Goal: Task Accomplishment & Management: Complete application form

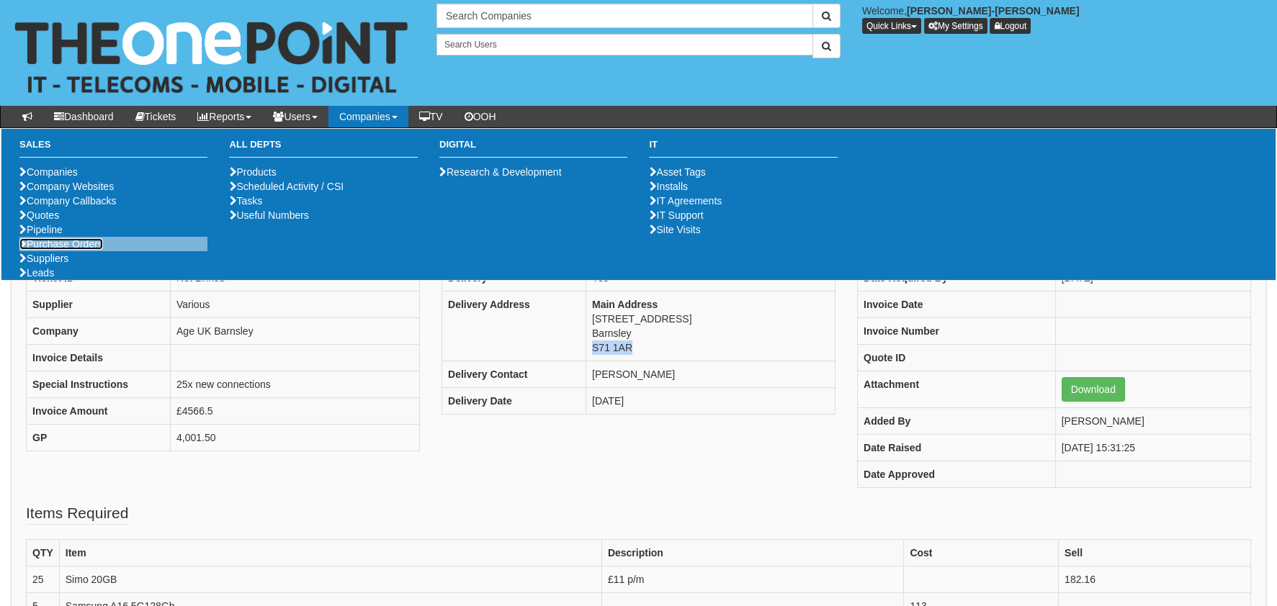
click at [90, 250] on link "Purchase Orders" at bounding box center [61, 244] width 84 height 12
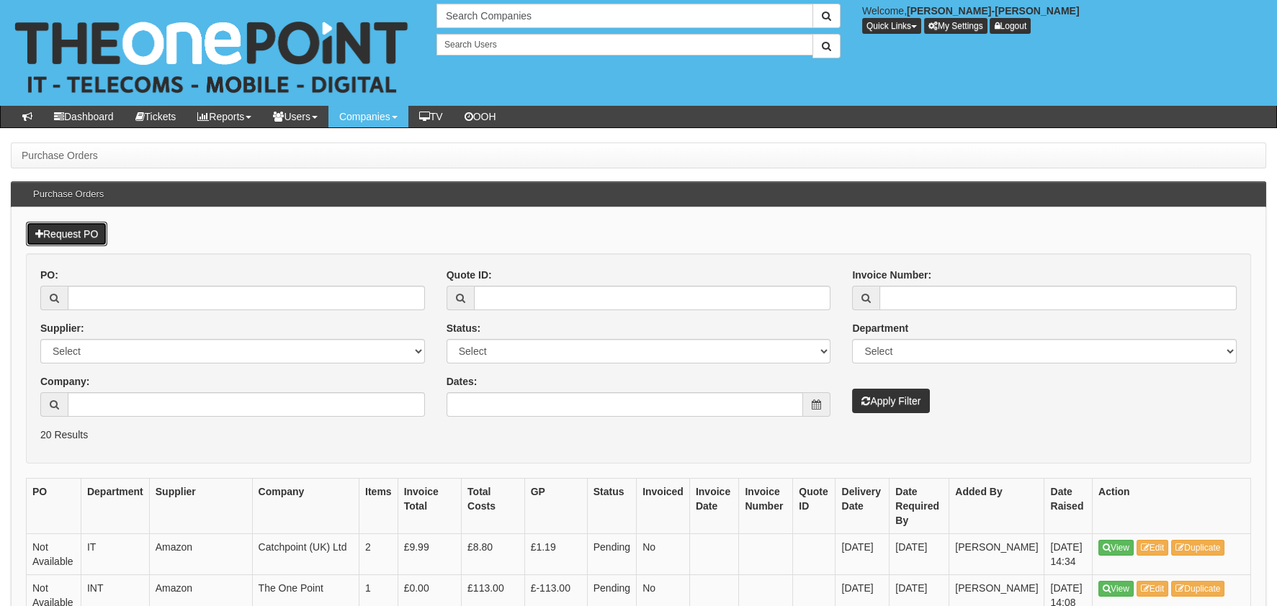
click at [89, 230] on link "Request PO" at bounding box center [66, 234] width 81 height 24
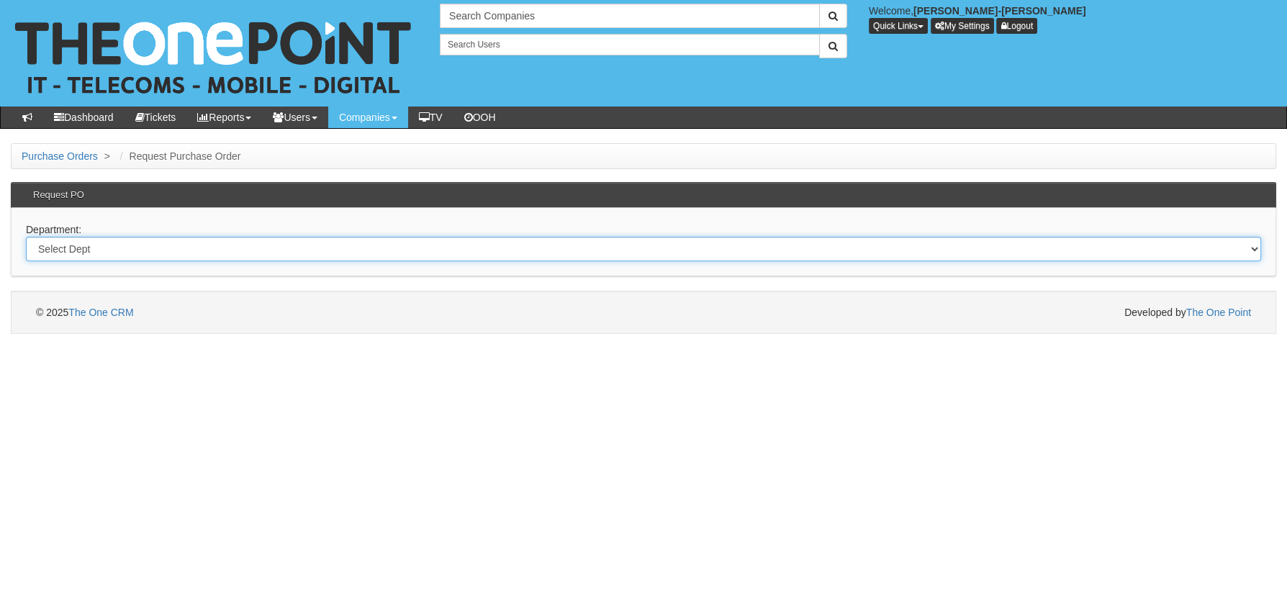
click at [141, 241] on select "Select Dept Digital Internal IT Mobiles Marketing Telecoms" at bounding box center [644, 249] width 1236 height 24
select select "?pipeID=&dept=MOB"
click at [26, 237] on select "Select Dept Digital Internal IT Mobiles Marketing Telecoms" at bounding box center [644, 249] width 1236 height 24
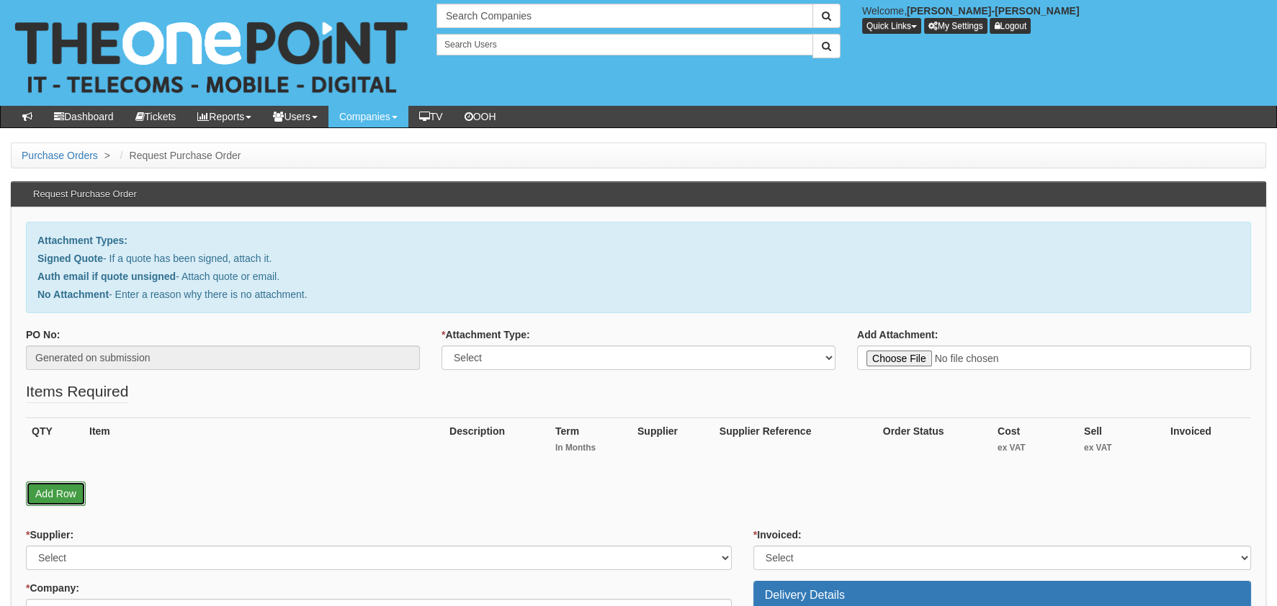
click at [50, 497] on link "Add Row" at bounding box center [56, 494] width 60 height 24
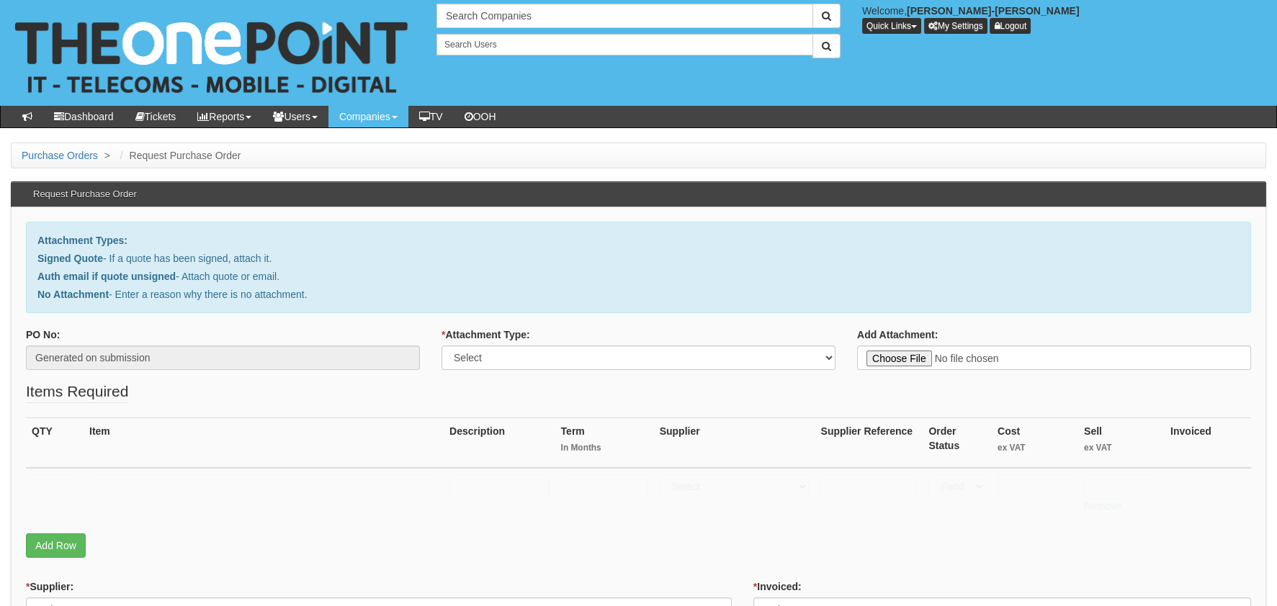
click at [48, 470] on td at bounding box center [55, 493] width 58 height 51
click at [48, 477] on input "text" at bounding box center [55, 487] width 46 height 24
type input "1"
click at [163, 486] on input "text" at bounding box center [263, 487] width 349 height 24
type input "RM PACKAGE"
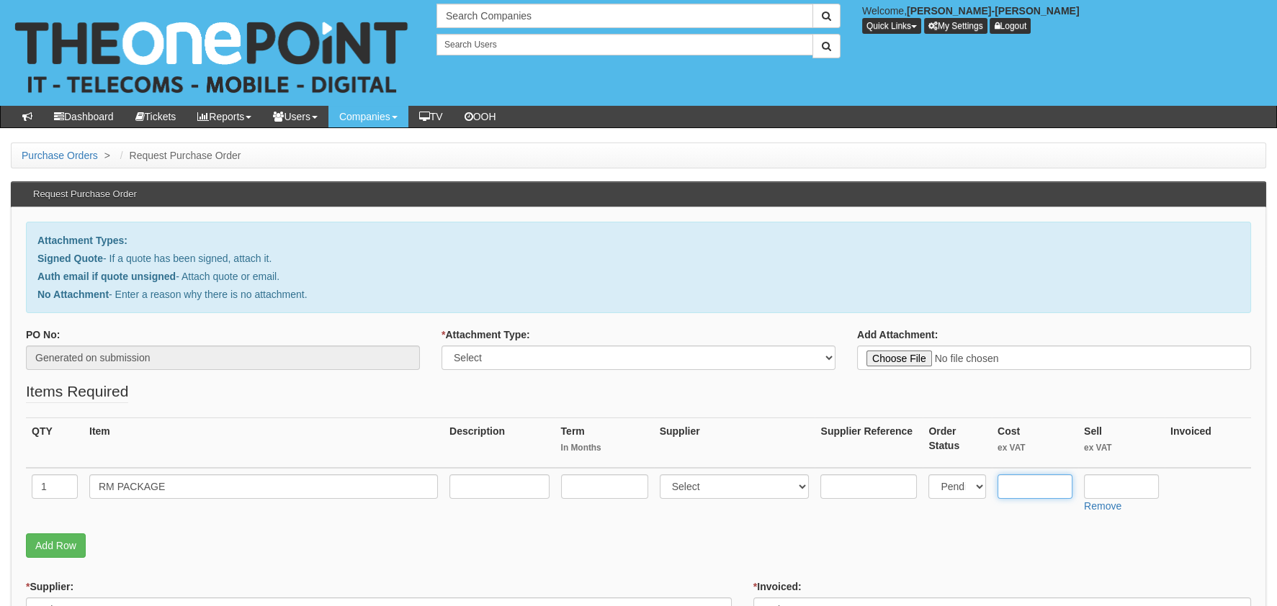
drag, startPoint x: 1041, startPoint y: 485, endPoint x: 1051, endPoint y: 490, distance: 11.6
click at [1050, 490] on input "text" at bounding box center [1034, 487] width 75 height 24
type input "3.75"
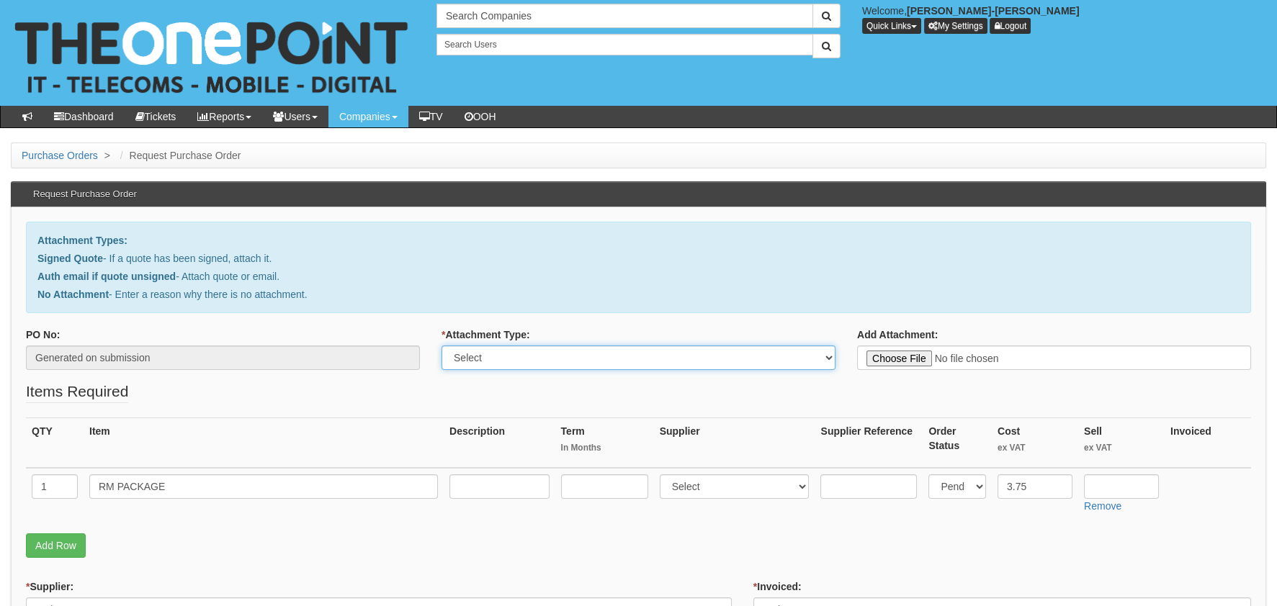
click at [587, 354] on select "Select Signed Quote Auth email with quote if unsigned No Attachment" at bounding box center [638, 358] width 394 height 24
click at [441, 346] on select "Select Signed Quote Auth email with quote if unsigned No Attachment" at bounding box center [638, 358] width 394 height 24
click at [510, 361] on select "Select Signed Quote Auth email with quote if unsigned No Attachment" at bounding box center [638, 358] width 394 height 24
select select "No Attachment"
click at [441, 346] on select "Select Signed Quote Auth email with quote if unsigned No Attachment" at bounding box center [638, 358] width 394 height 24
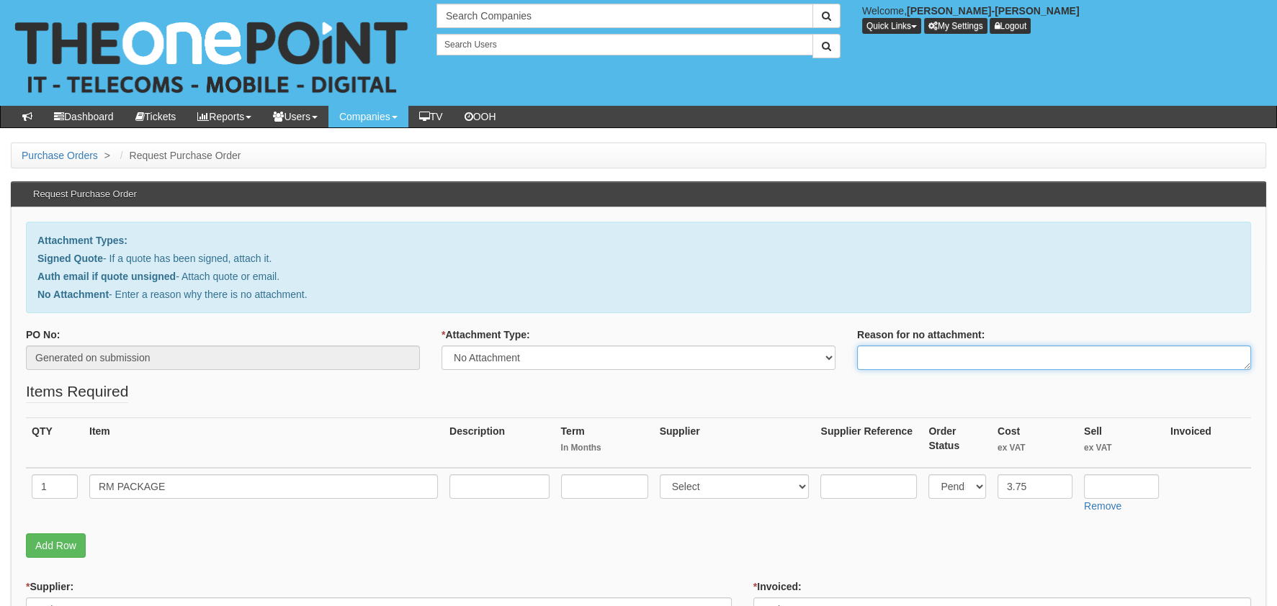
click at [946, 366] on textarea "Reason for no attachment:" at bounding box center [1054, 358] width 394 height 24
type textarea "f"
type textarea "F"
type textarea "N"
type textarea "DELIVERY"
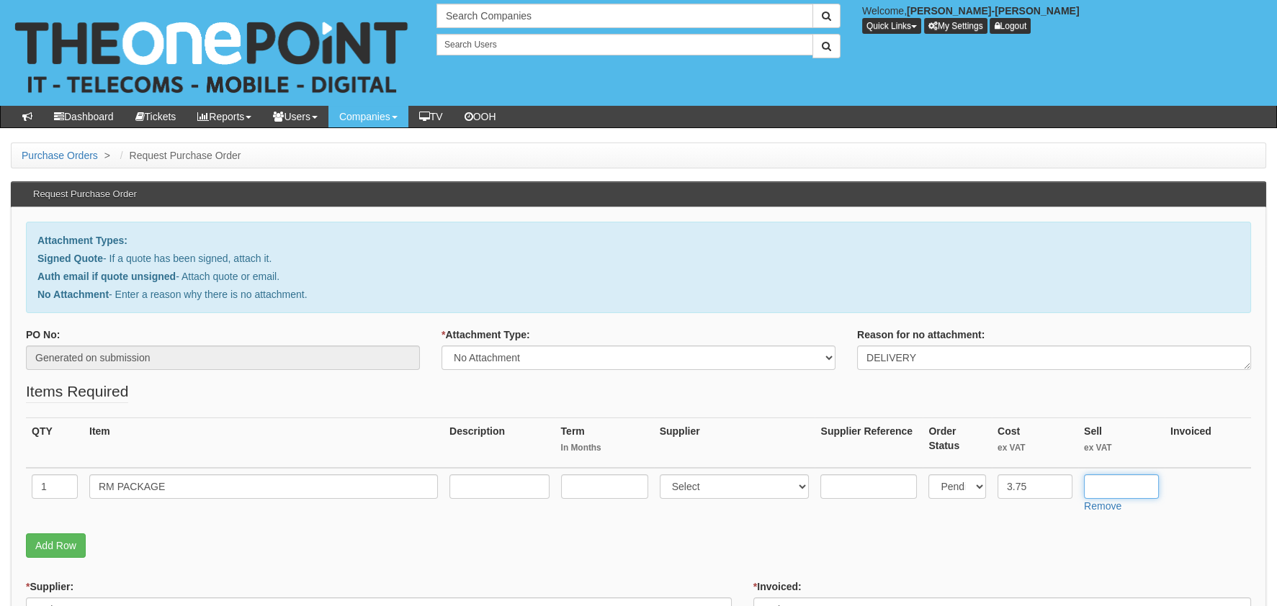
click at [1135, 480] on input "text" at bounding box center [1121, 487] width 75 height 24
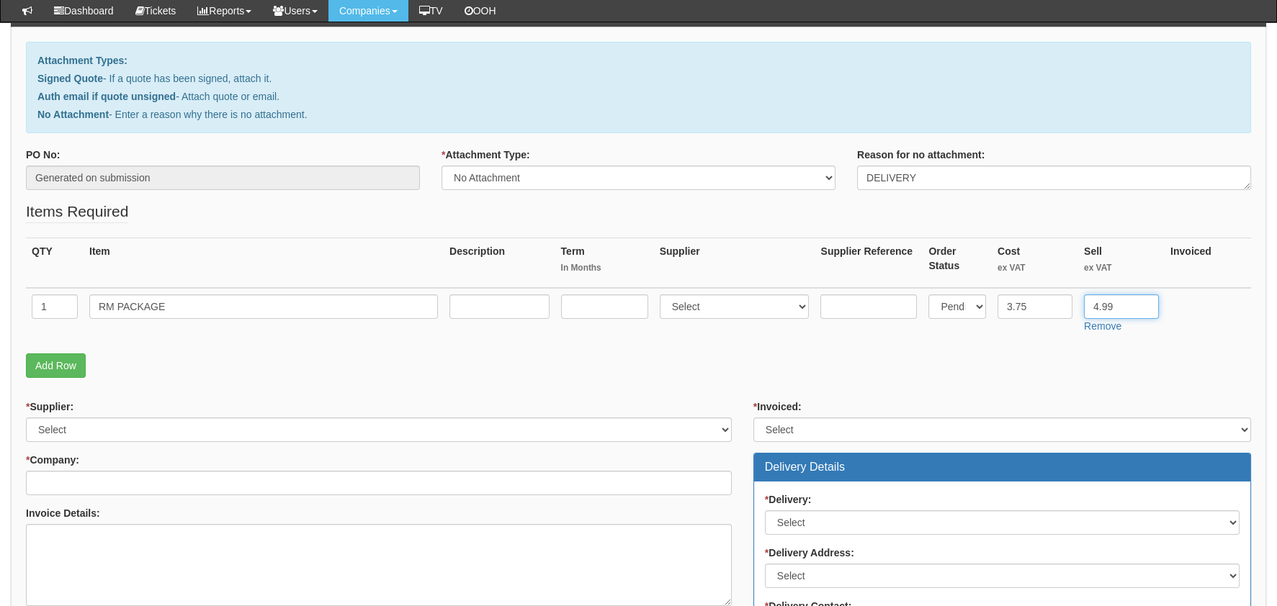
scroll to position [143, 0]
type input "4.99"
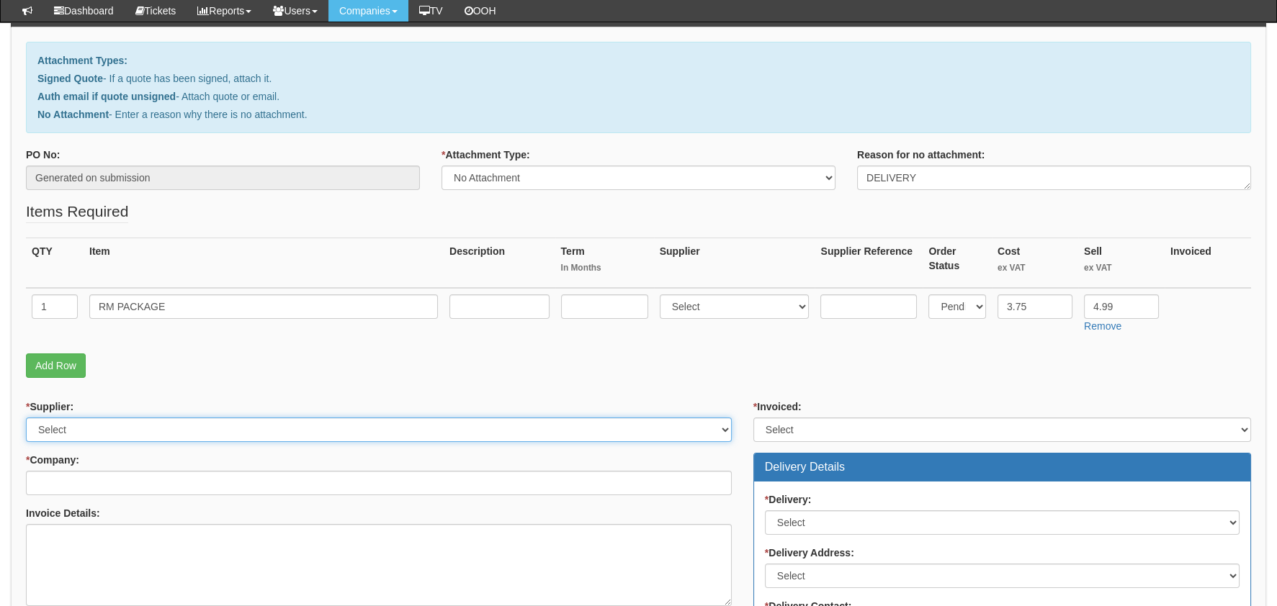
click at [50, 426] on select "Select 123 REG.co.uk 1Password 3 4Gon AA Jones Electric Ltd Abzorb Access Group…" at bounding box center [379, 430] width 706 height 24
select select "124"
click at [26, 418] on select "Select 123 REG.co.uk 1Password 3 4Gon AA Jones Electric Ltd Abzorb Access Group…" at bounding box center [379, 430] width 706 height 24
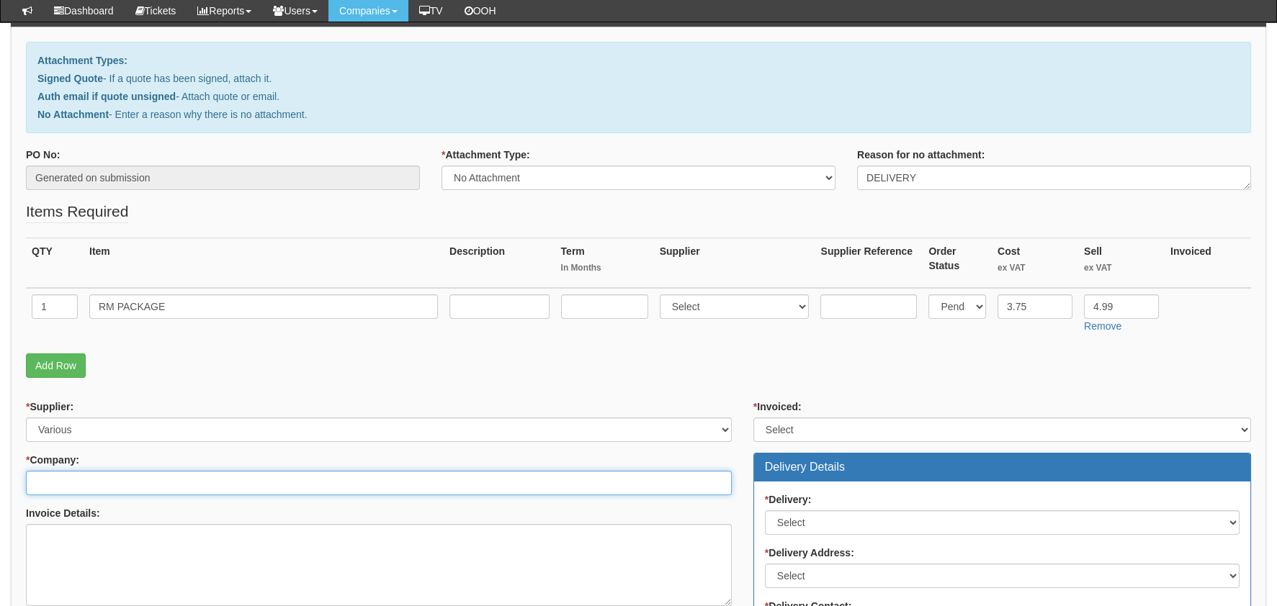
click at [76, 487] on input "* Company:" at bounding box center [379, 483] width 706 height 24
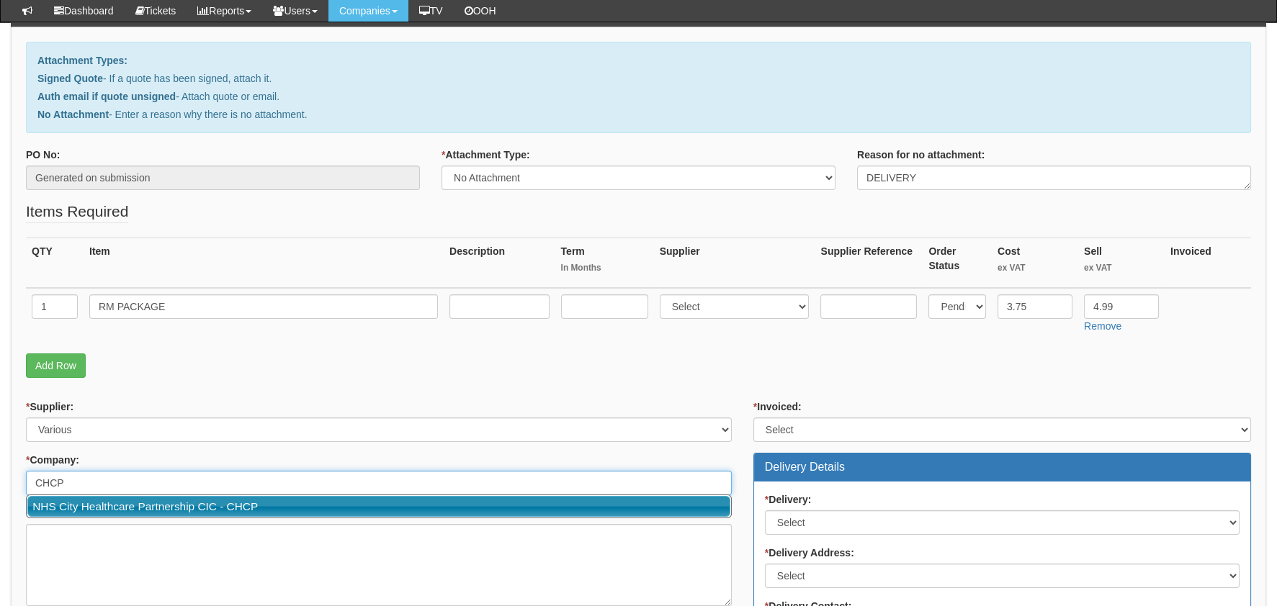
drag, startPoint x: 122, startPoint y: 509, endPoint x: 285, endPoint y: 500, distance: 163.7
click at [122, 509] on link "NHS City Healthcare Partnership CIC - CHCP" at bounding box center [378, 506] width 703 height 21
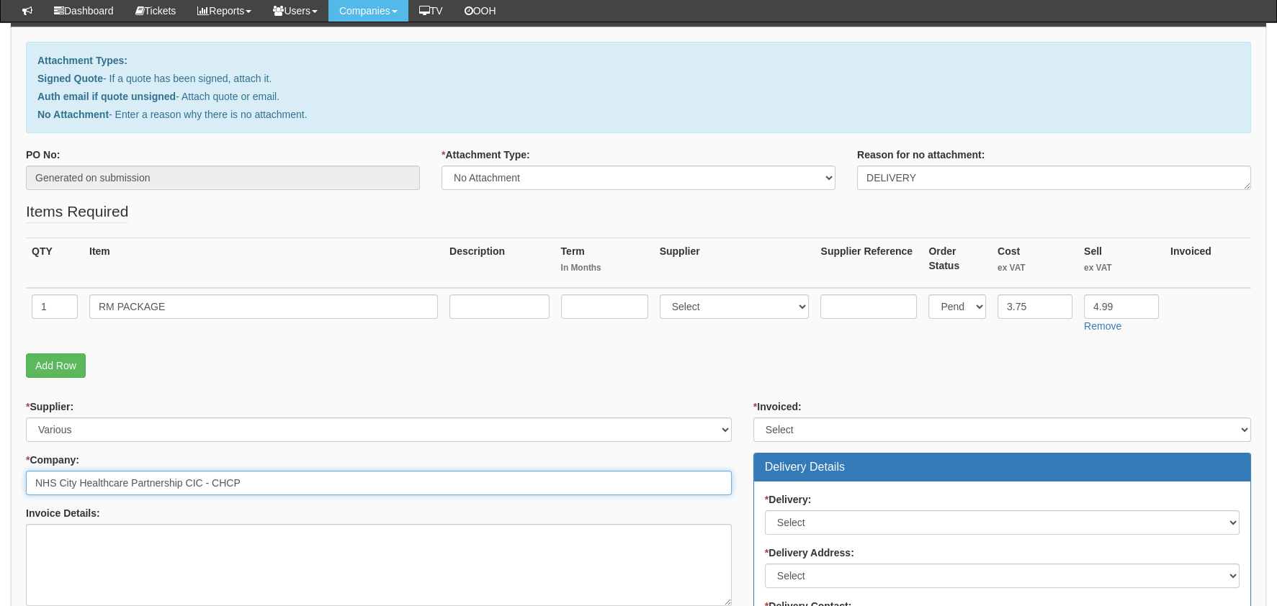
type input "NHS City Healthcare Partnership CIC - CHCP"
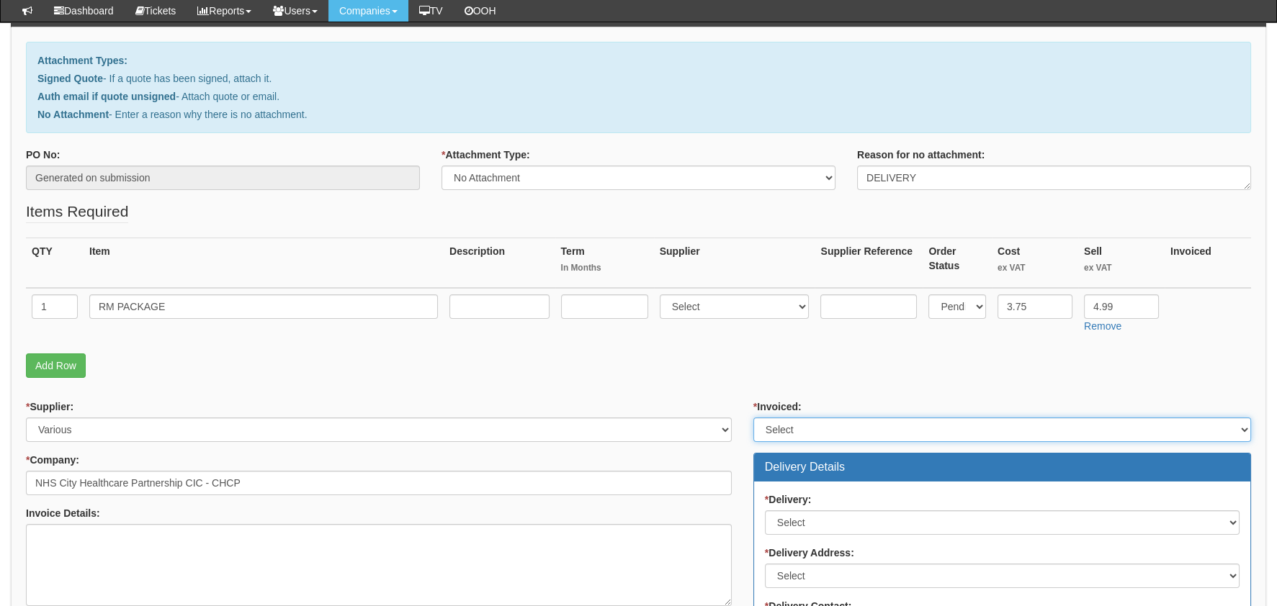
click at [799, 425] on select "Select Yes No N/A STB (part of order)" at bounding box center [1002, 430] width 498 height 24
select select "2"
click at [753, 418] on select "Select Yes No N/A STB (part of order)" at bounding box center [1002, 430] width 498 height 24
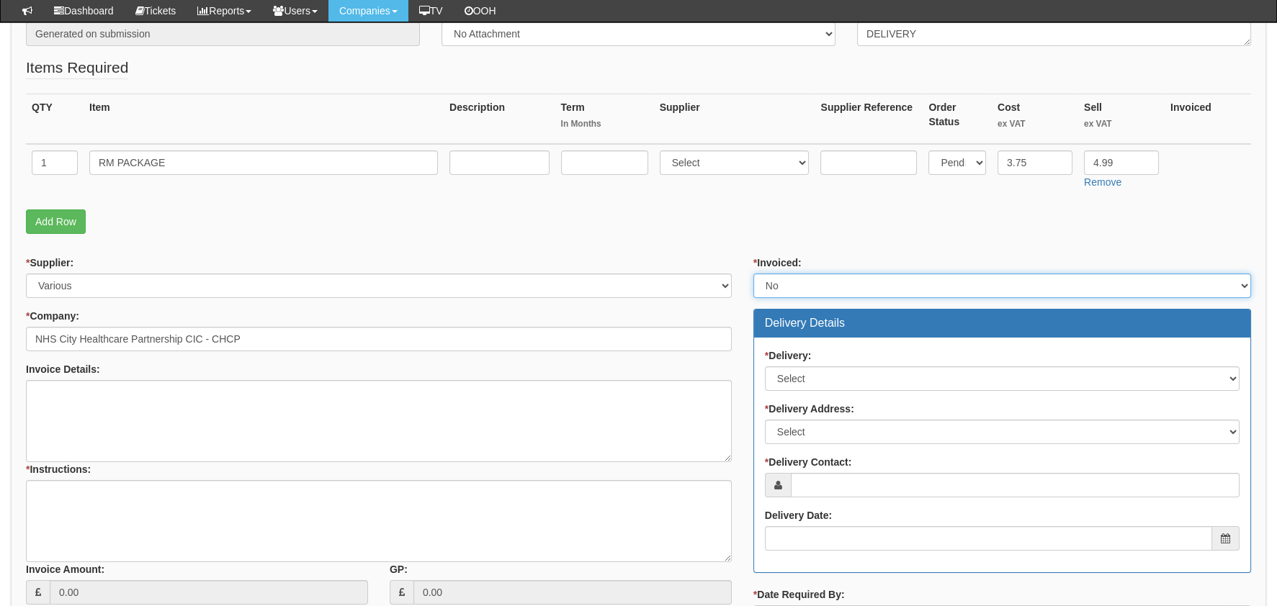
scroll to position [287, 0]
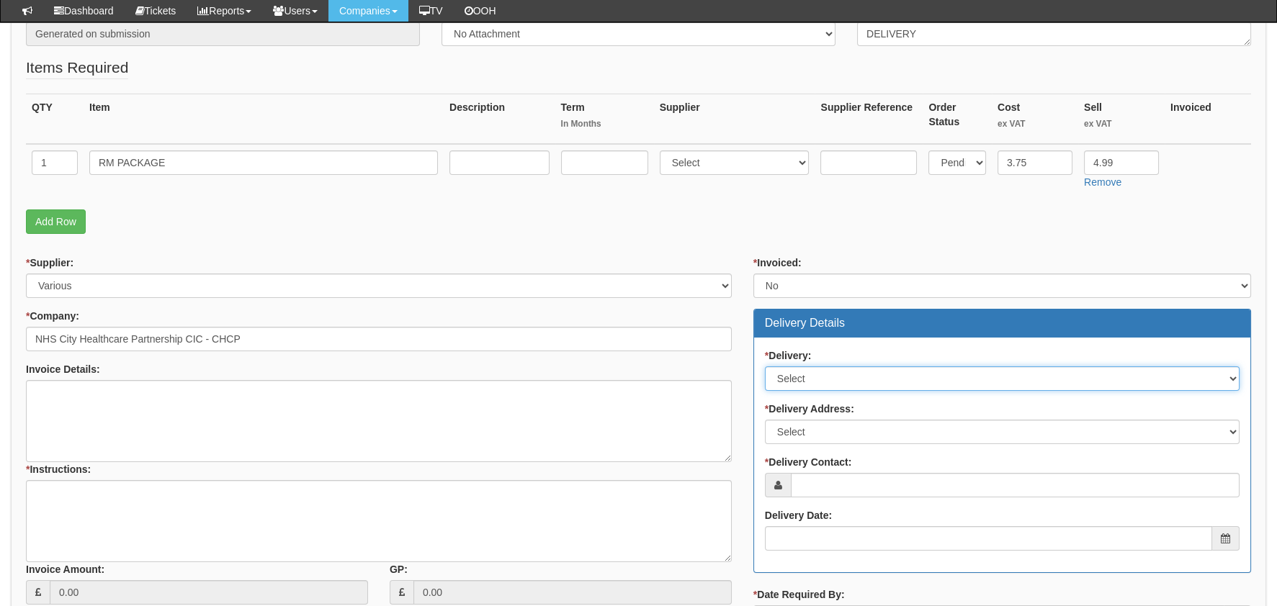
click at [804, 377] on select "Select No Not Applicable Yes" at bounding box center [1002, 379] width 475 height 24
select select "2"
click at [765, 367] on select "Select No Not Applicable Yes" at bounding box center [1002, 379] width 475 height 24
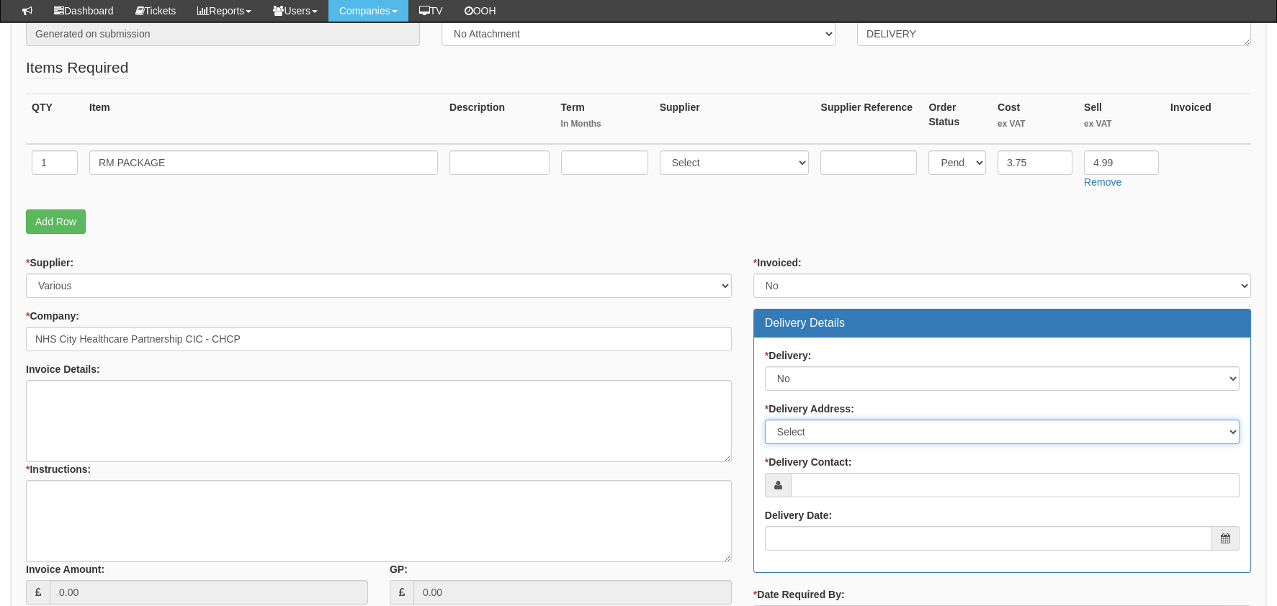
click at [853, 431] on select "Select Not Applicable Main Address - HU3 4AE Other" at bounding box center [1002, 432] width 475 height 24
select select "other"
click at [765, 420] on select "Select Not Applicable Main Address - HU3 4AE Other" at bounding box center [1002, 432] width 475 height 24
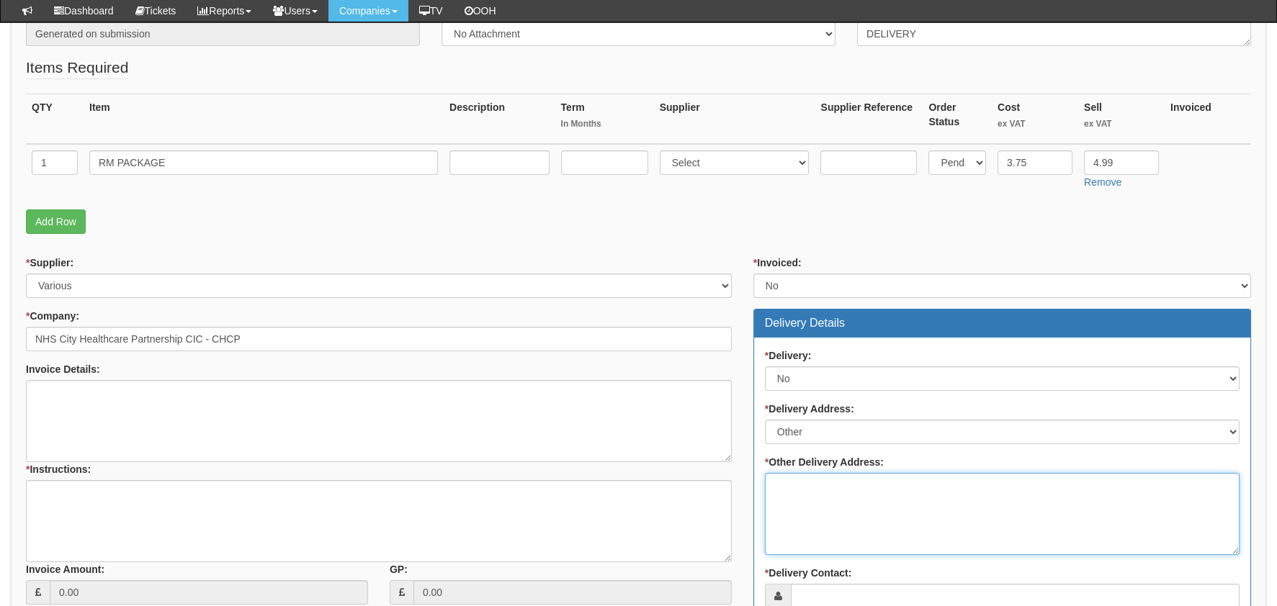
click at [850, 494] on textarea "* Other Delivery Address:" at bounding box center [1002, 514] width 475 height 82
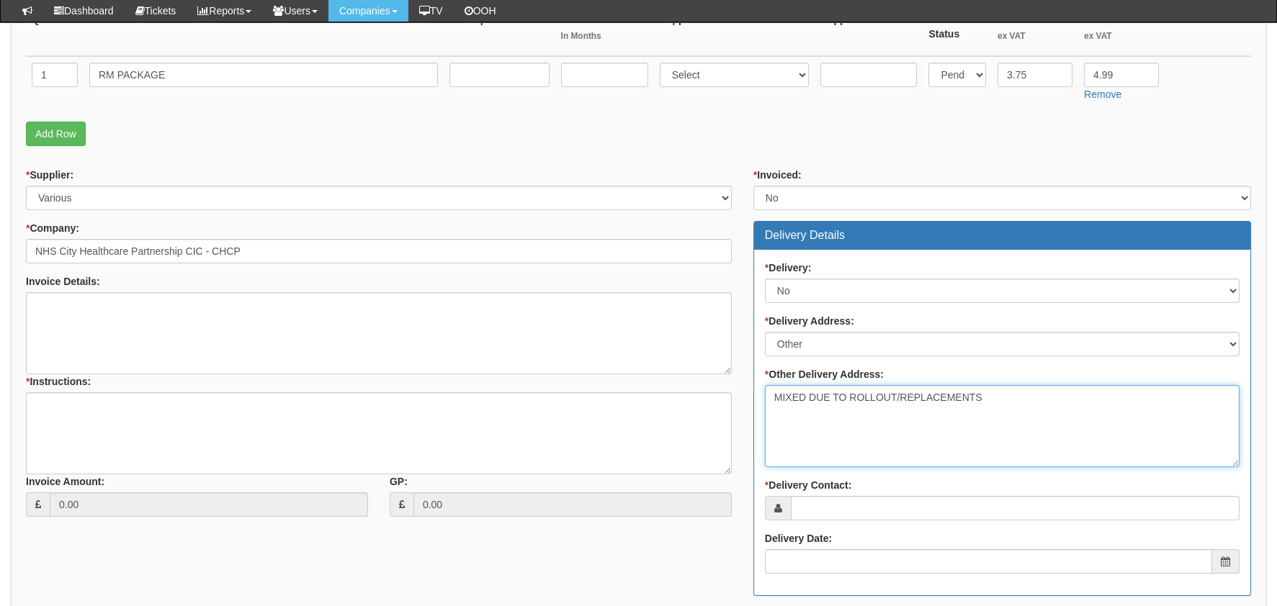
scroll to position [503, 0]
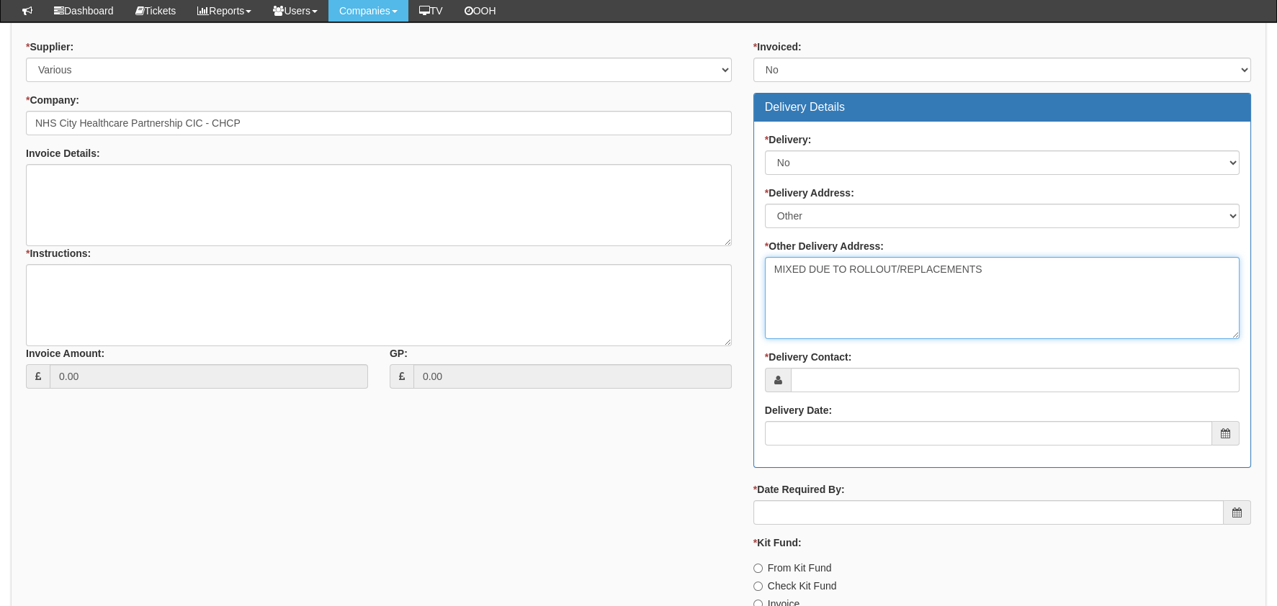
type textarea "MIXED DUE TO ROLLOUT/REPLACEMENTS"
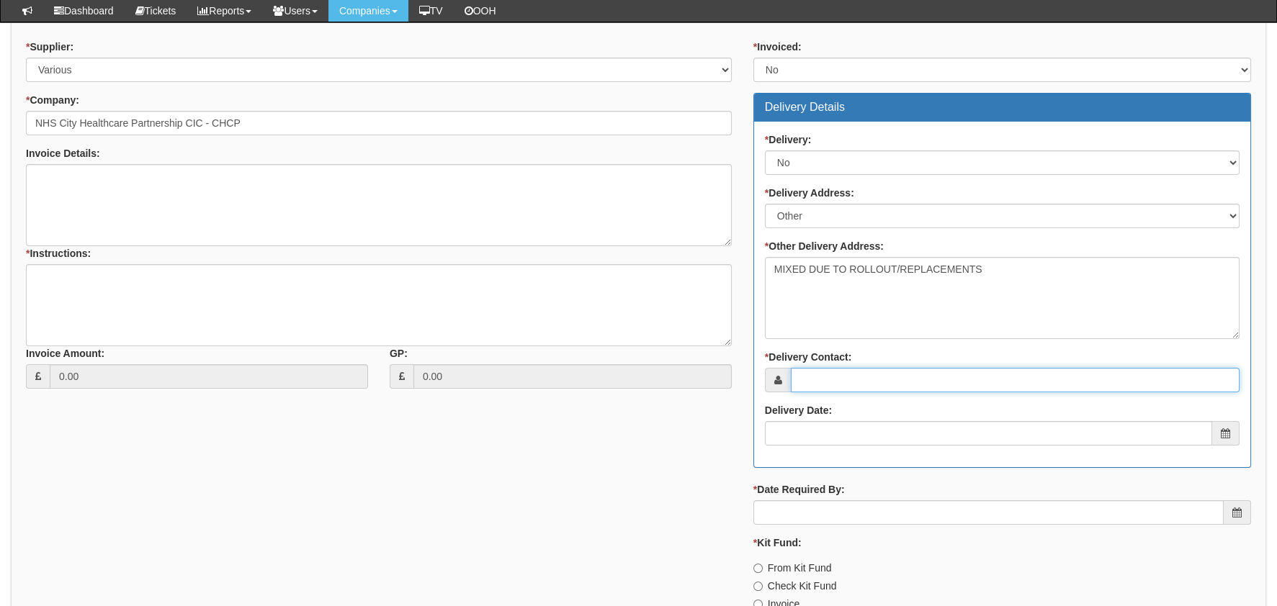
click at [862, 368] on input "* Delivery Contact:" at bounding box center [1015, 380] width 449 height 24
type input "MIXED"
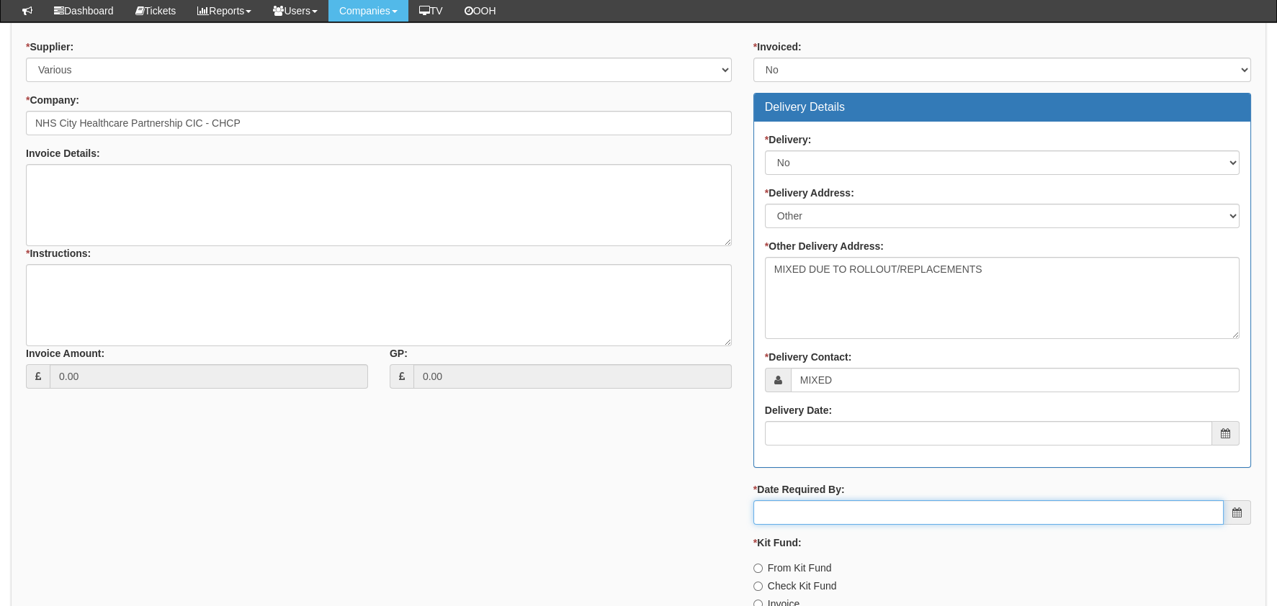
click at [827, 505] on input "* Date Required By:" at bounding box center [988, 512] width 470 height 24
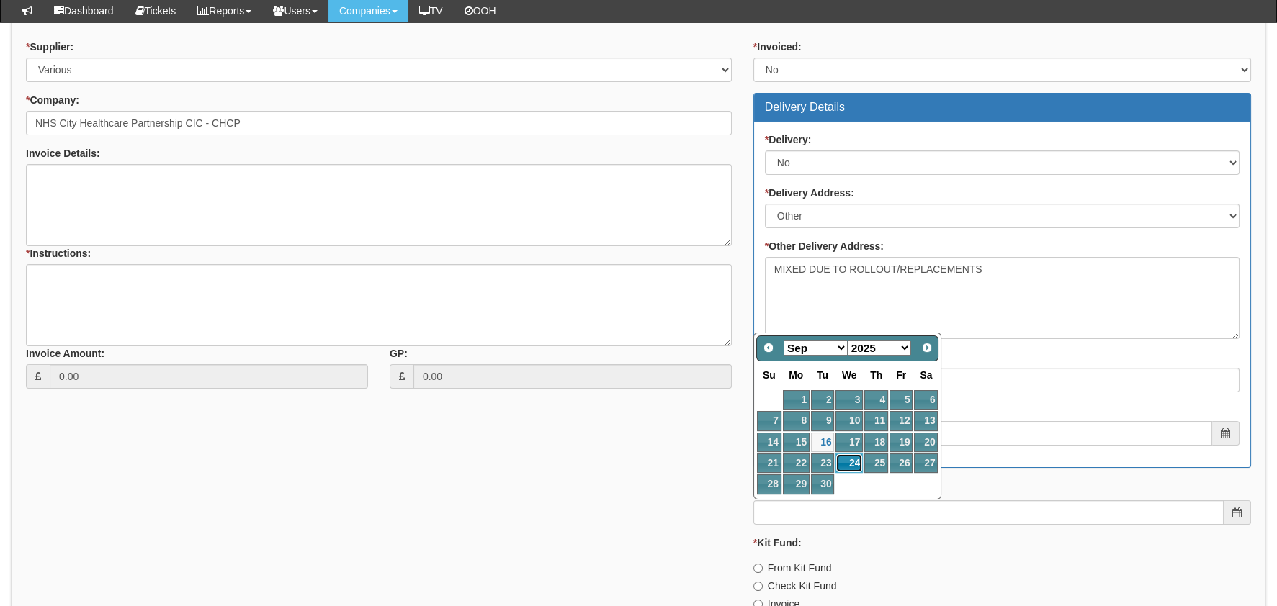
click at [845, 454] on link "24" at bounding box center [848, 463] width 27 height 19
type input "2025-09-24"
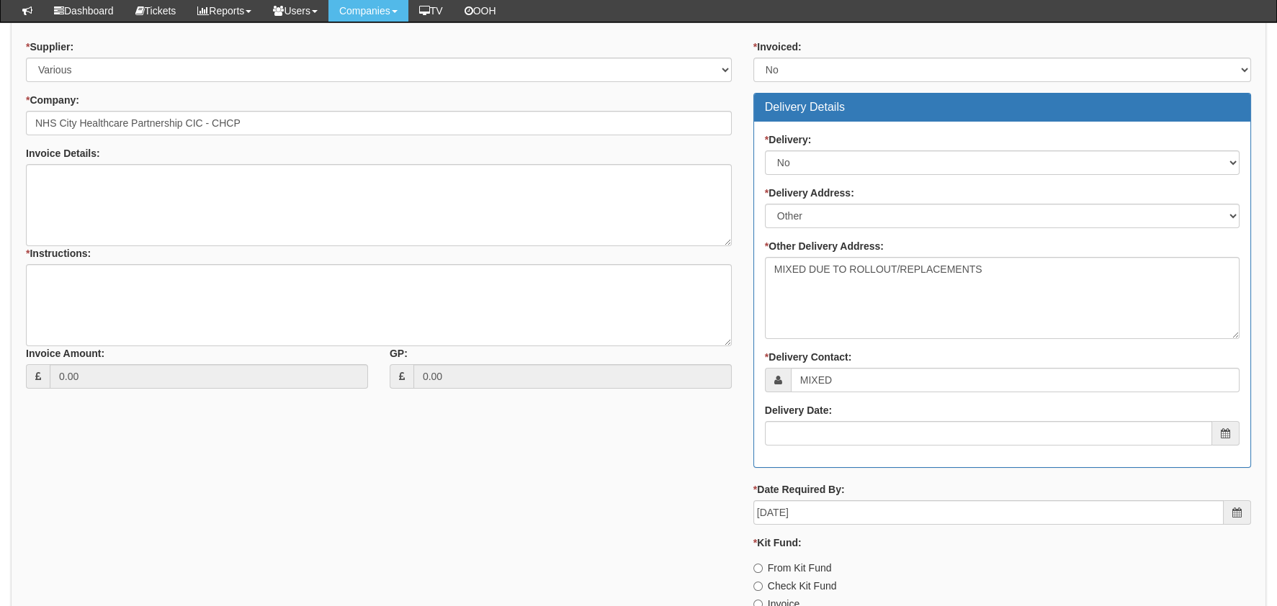
click at [778, 597] on label "Invoice" at bounding box center [776, 604] width 46 height 14
click at [763, 600] on input "Invoice" at bounding box center [757, 604] width 9 height 9
radio input "true"
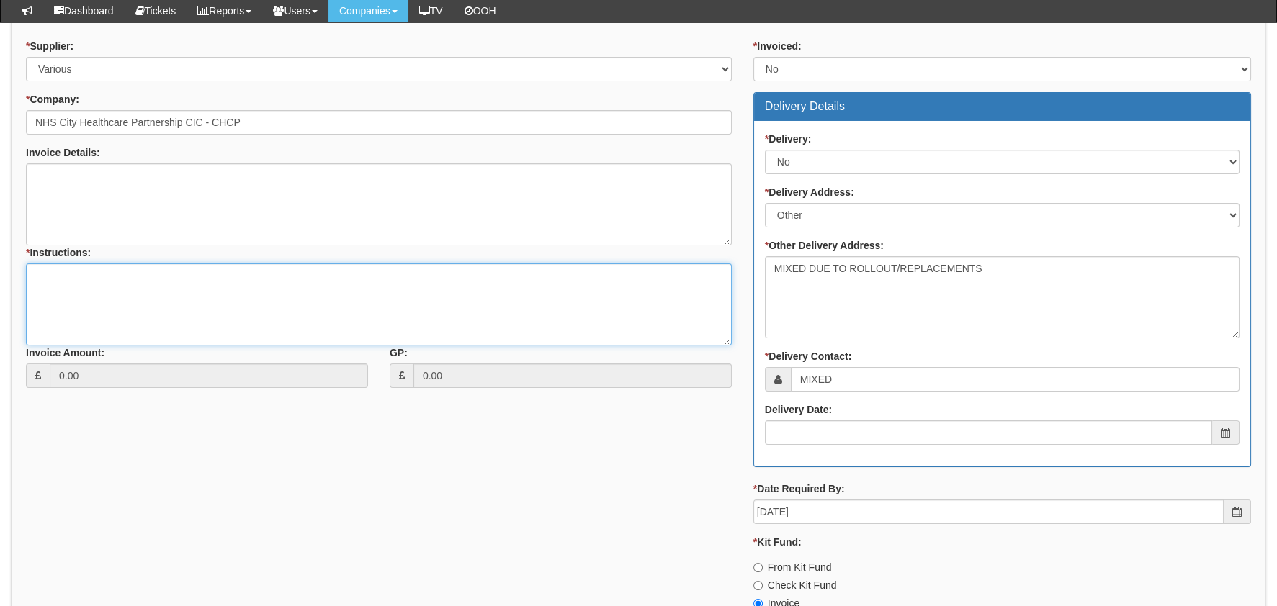
click at [259, 282] on textarea "* Instructions:" at bounding box center [379, 305] width 706 height 82
click at [207, 315] on textarea "* Instructions:" at bounding box center [379, 305] width 706 height 82
type textarea "t"
paste textarea "418420"
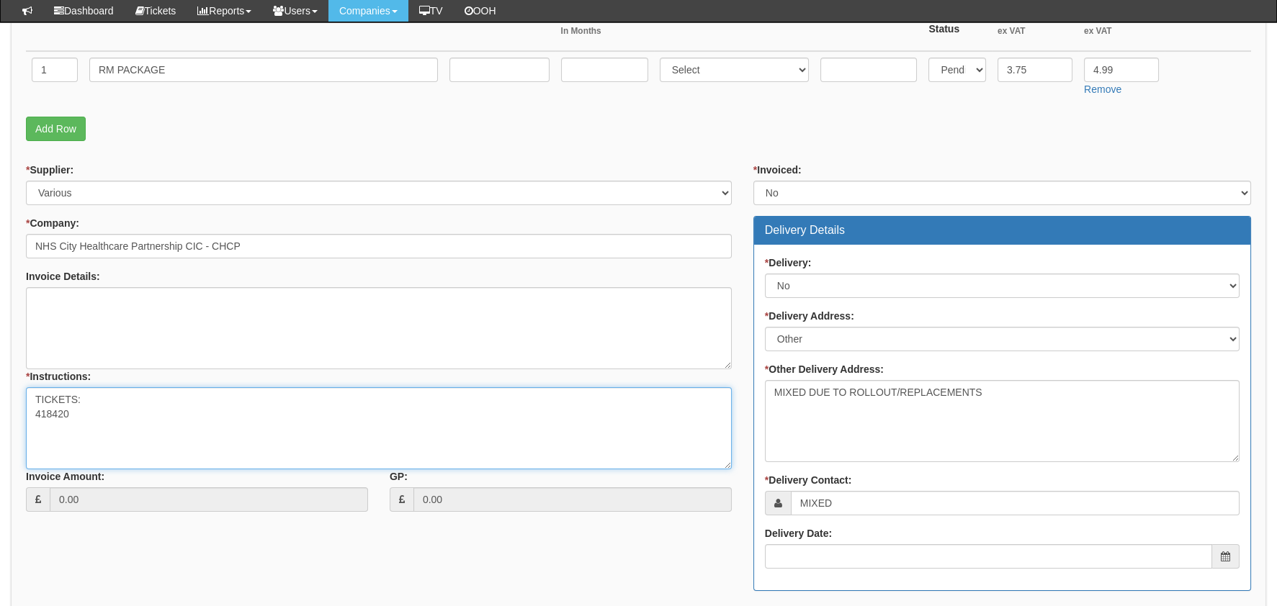
scroll to position [636, 0]
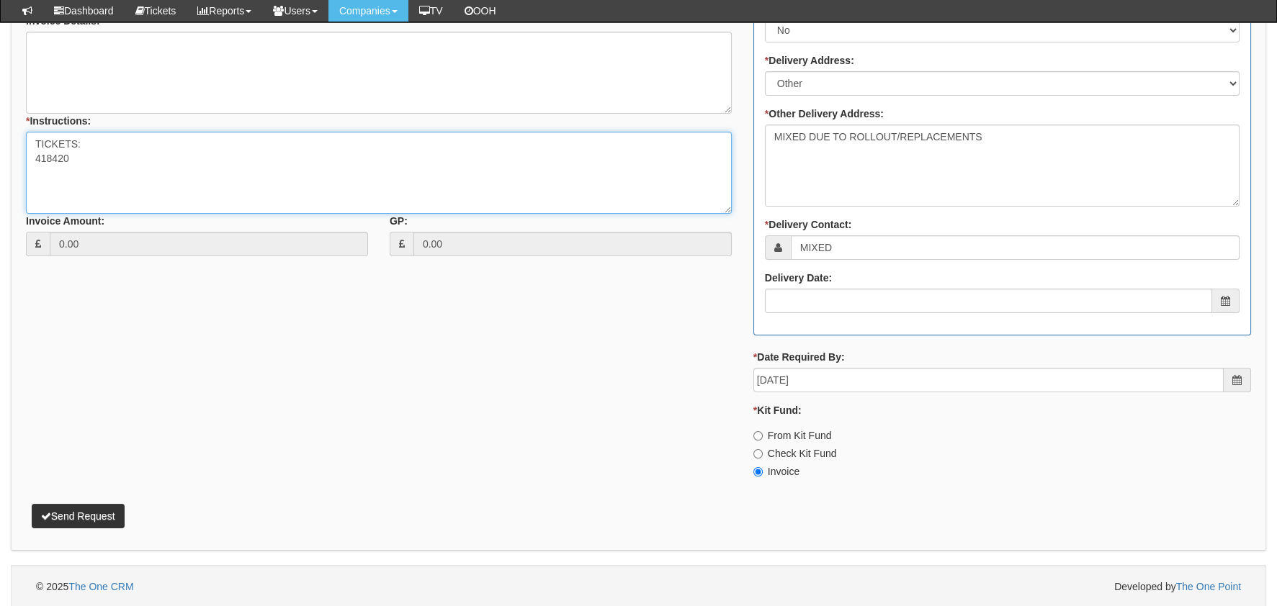
type textarea "TICKETS: 418420"
drag, startPoint x: 61, startPoint y: 505, endPoint x: 79, endPoint y: 505, distance: 18.0
click at [61, 505] on button "Send Request" at bounding box center [78, 516] width 93 height 24
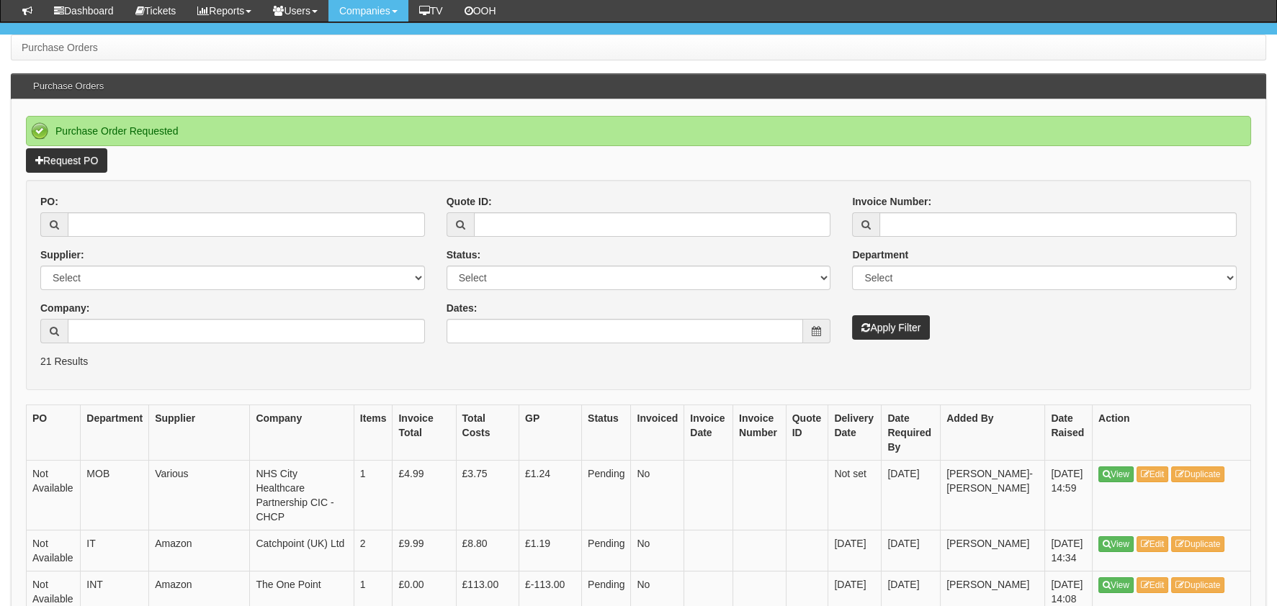
scroll to position [143, 0]
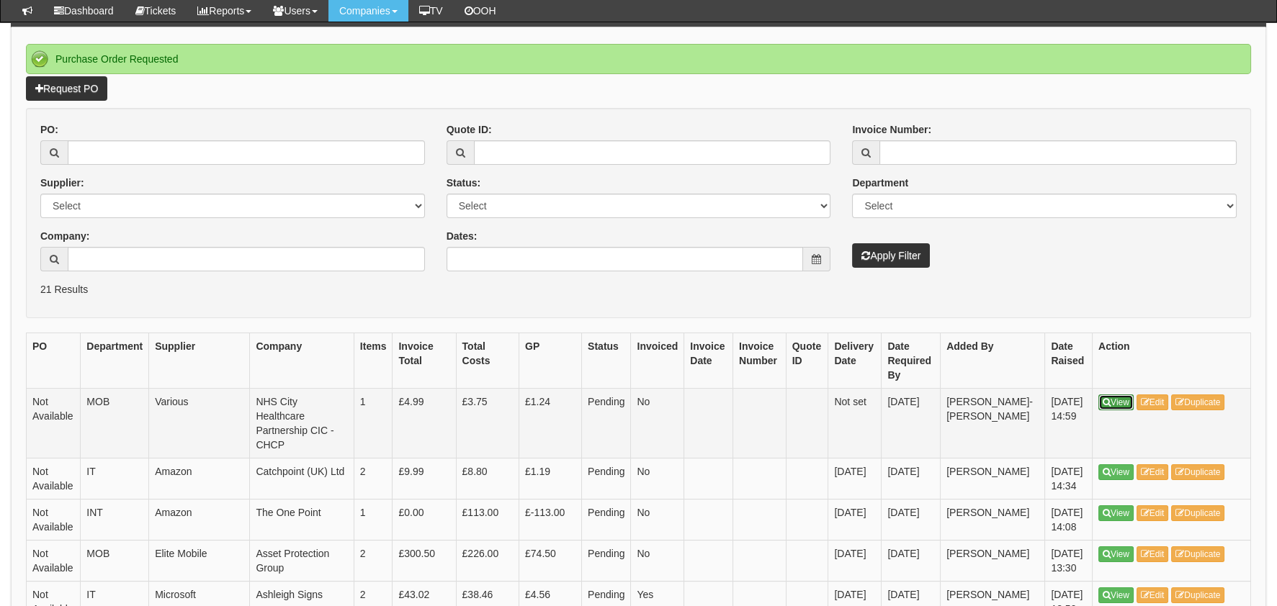
click at [1125, 406] on link "View" at bounding box center [1115, 403] width 35 height 16
